Goal: Answer question/provide support

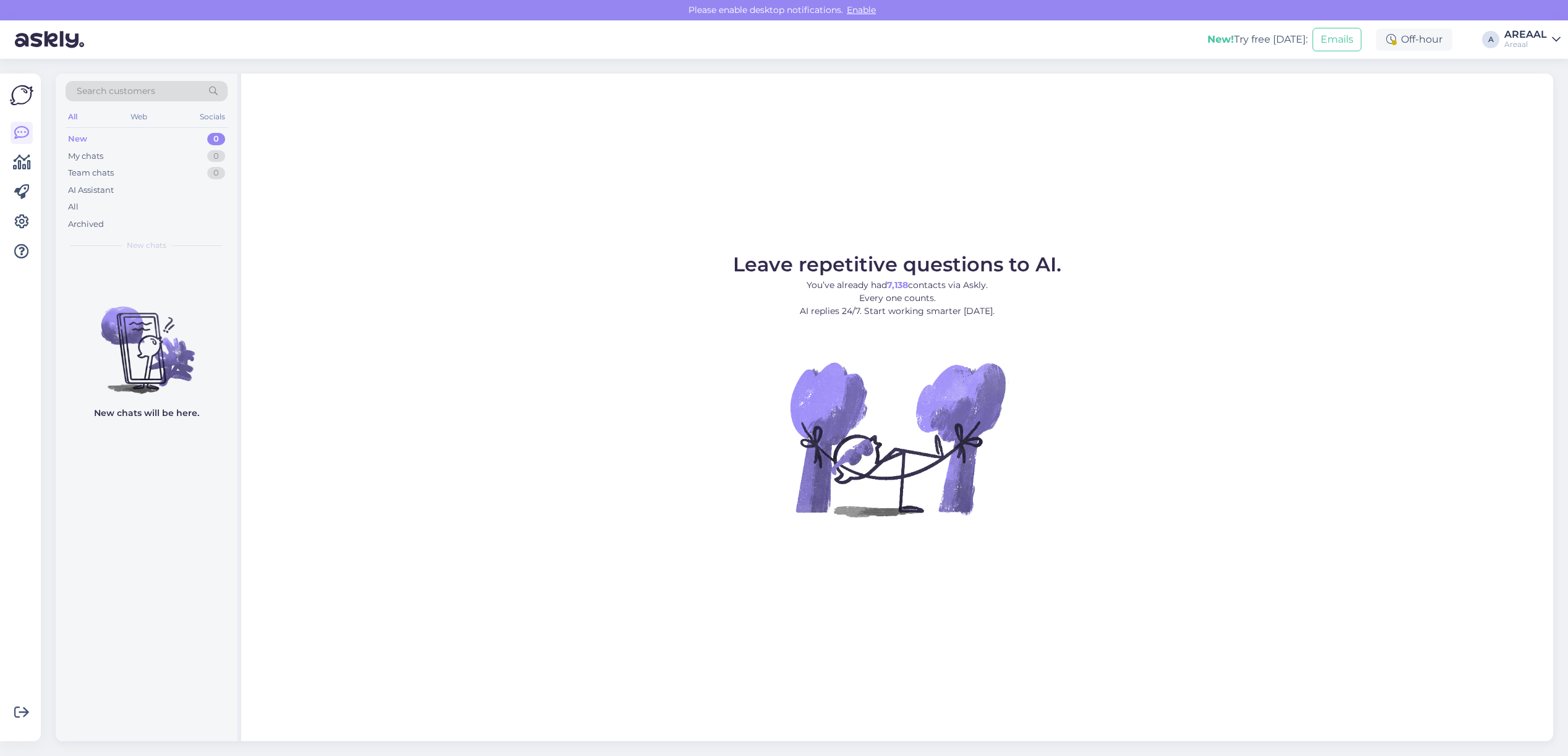
click at [180, 199] on div "All" at bounding box center [146, 207] width 162 height 18
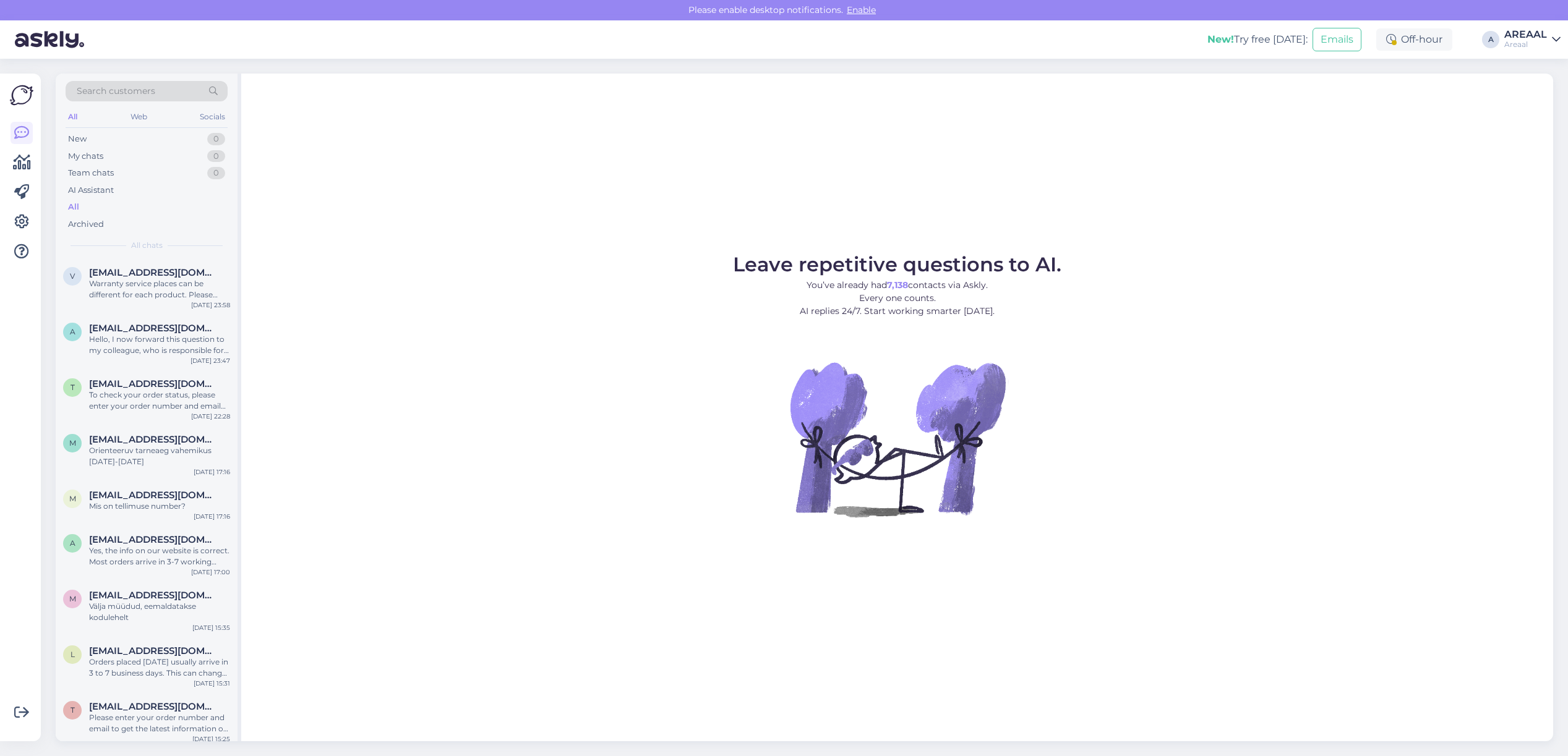
click at [1522, 47] on div "Areaal" at bounding box center [1526, 45] width 43 height 10
click at [1523, 93] on button "Open" at bounding box center [1533, 96] width 34 height 19
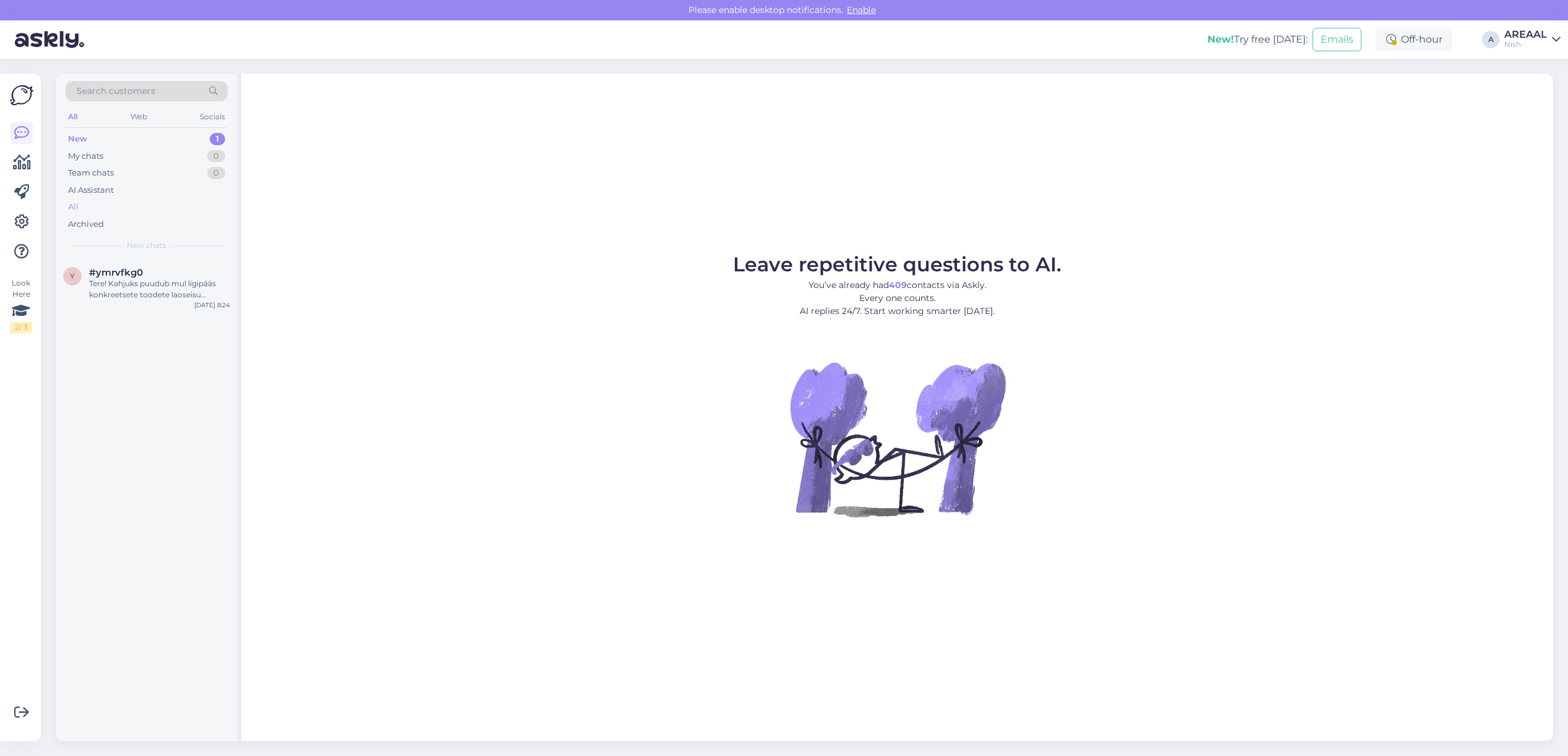
click at [121, 199] on div "All" at bounding box center [146, 207] width 162 height 18
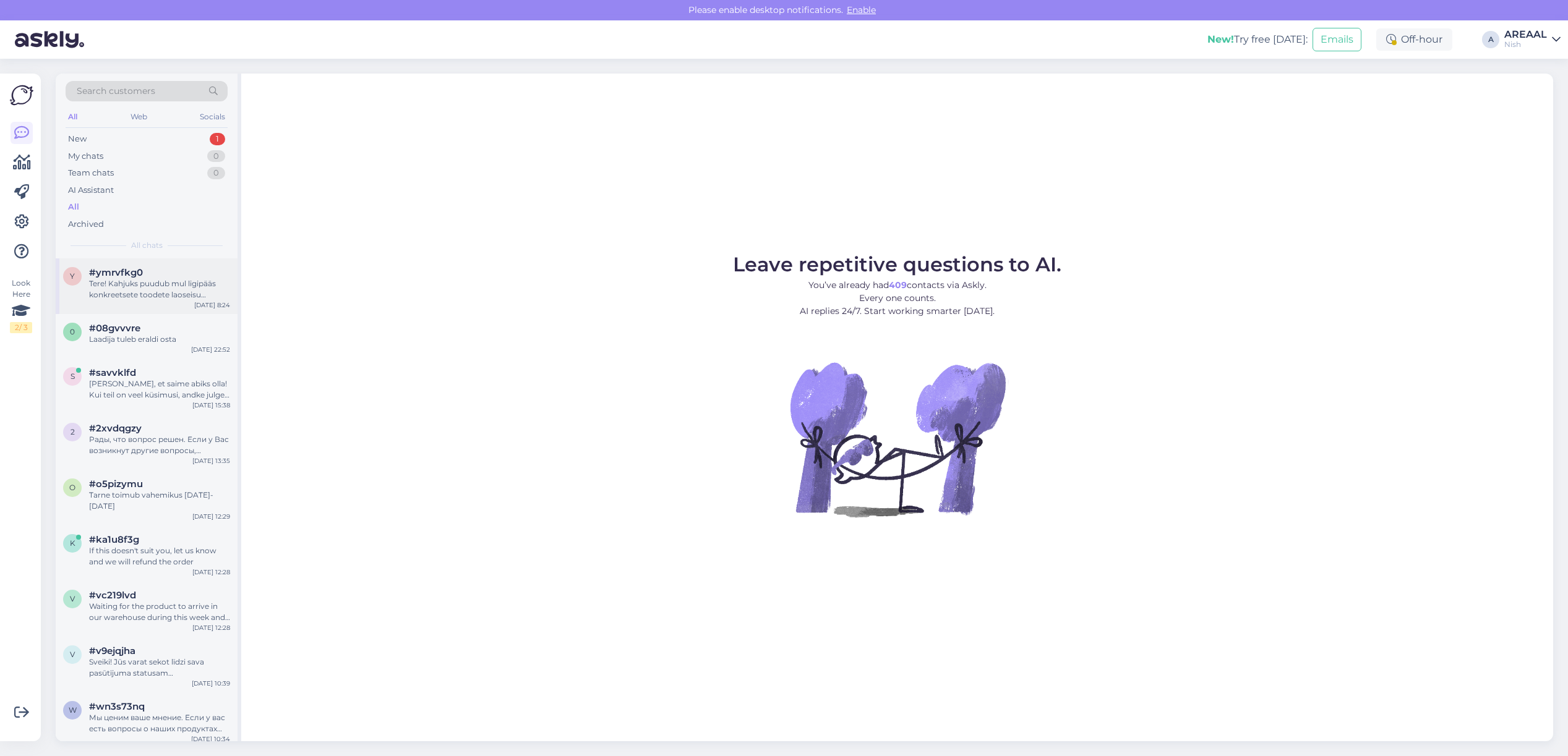
click at [136, 265] on div "y #ymrvfkg0 Tere! Kahjuks puudub mul ligipääs konkreetsete toodete laoseisu inf…" at bounding box center [147, 286] width 182 height 56
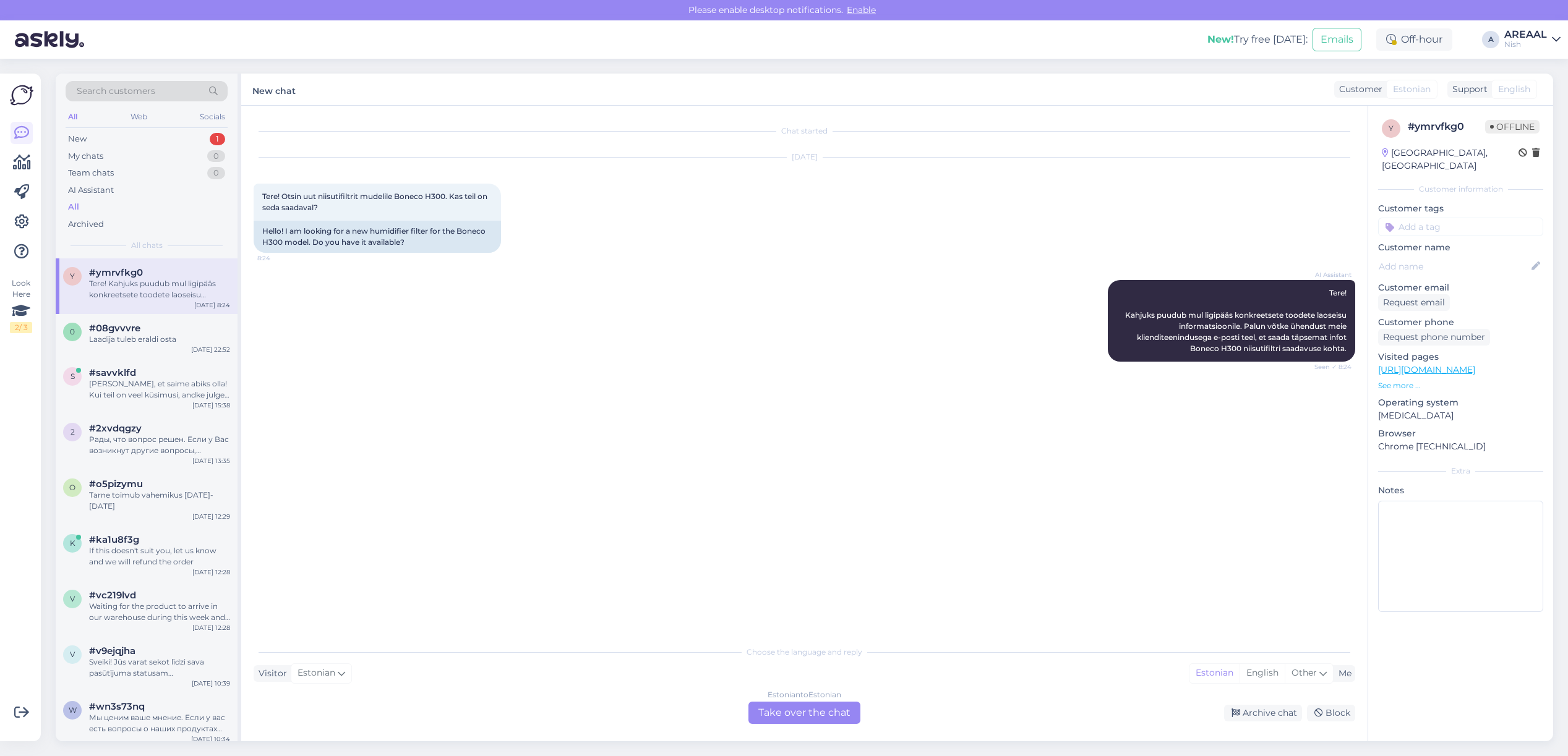
click at [557, 277] on div "AI Assistant Tere! Kahjuks puudub mul ligipääs konkreetsete toodete laoseisu in…" at bounding box center [804, 321] width 1101 height 108
click at [550, 276] on div "AI Assistant Tere! Kahjuks puudub mul ligipääs konkreetsete toodete laoseisu in…" at bounding box center [804, 321] width 1101 height 108
click at [1269, 711] on div "Archive chat" at bounding box center [1263, 713] width 78 height 17
click at [1525, 37] on div "AREAAL" at bounding box center [1526, 34] width 43 height 10
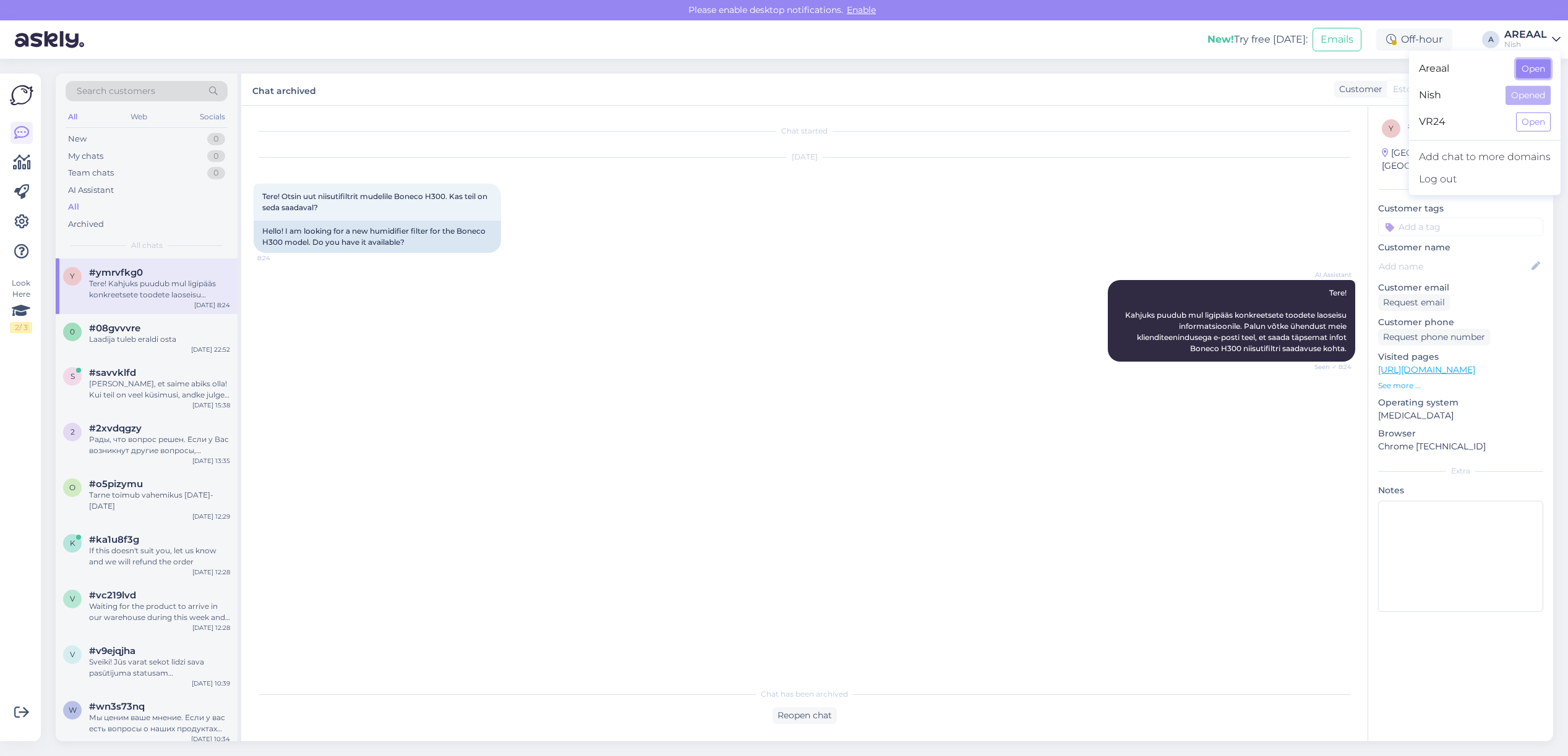
click at [1534, 71] on button "Open" at bounding box center [1533, 69] width 34 height 19
